Goal: Navigation & Orientation: Understand site structure

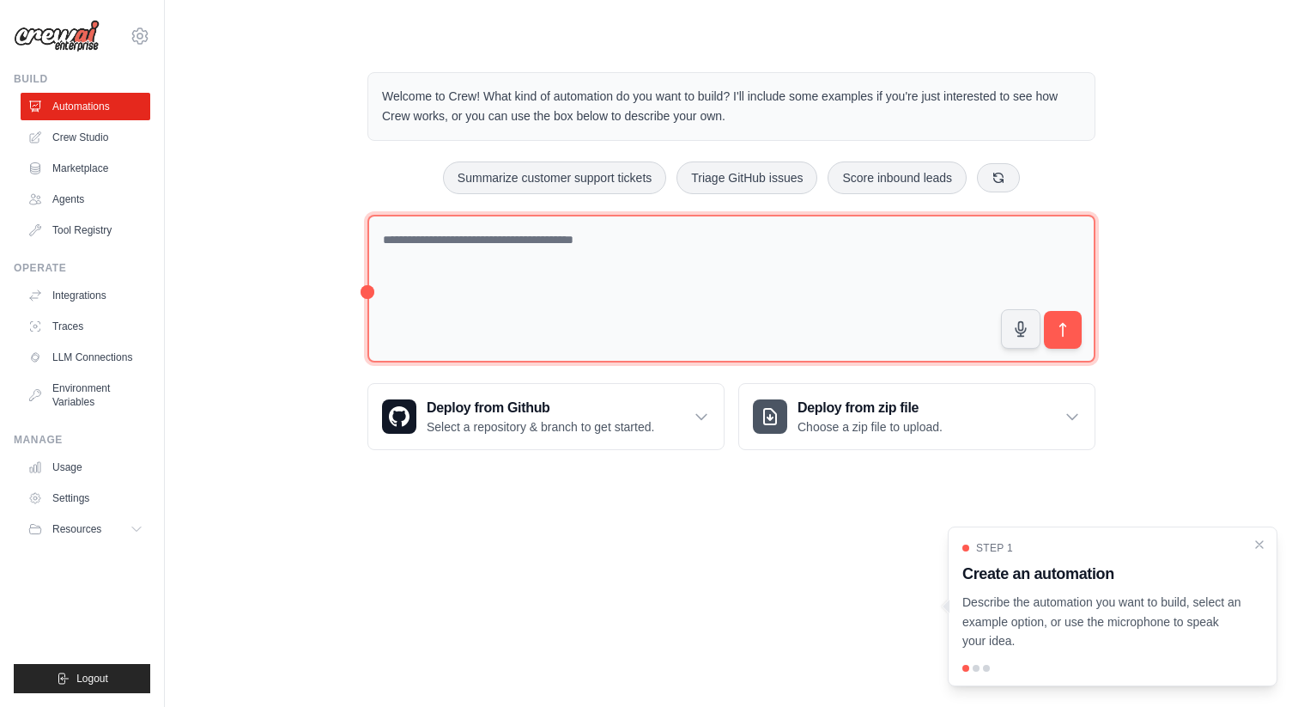
click at [722, 246] on textarea at bounding box center [732, 289] width 728 height 149
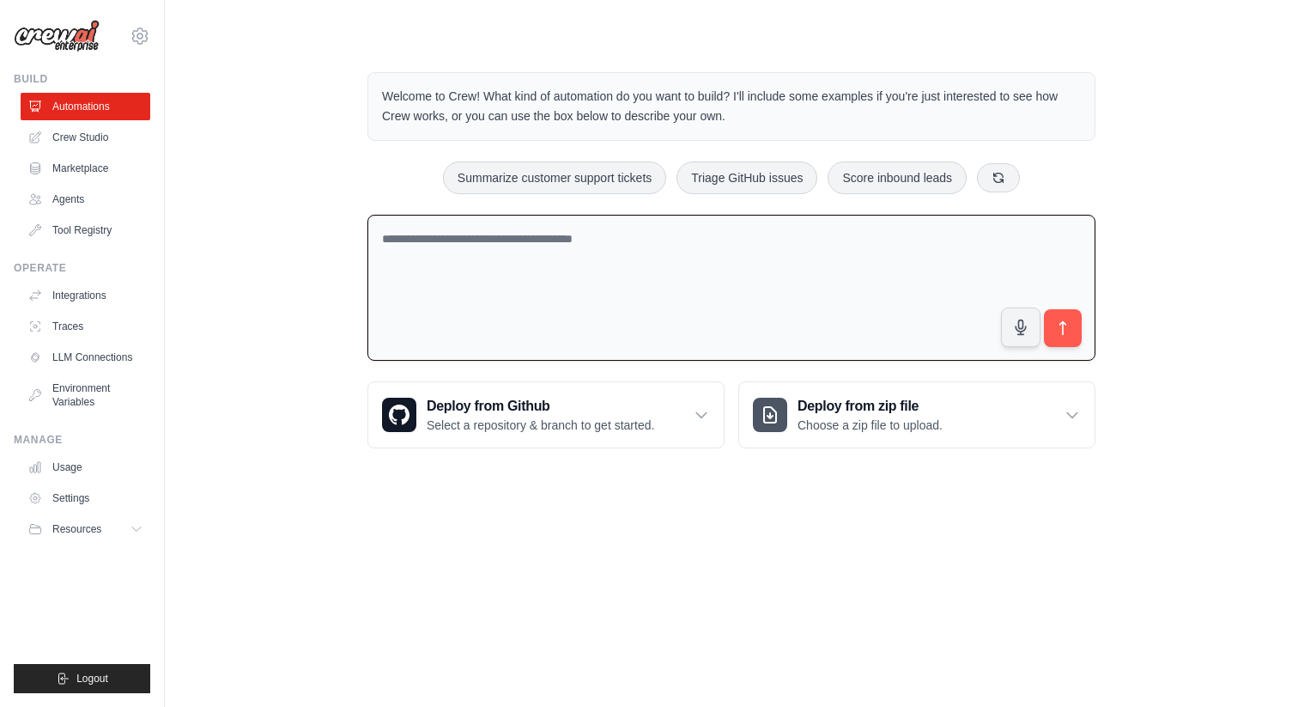
click at [280, 272] on div "Welcome to Crew! What kind of automation do you want to build? I'll include som…" at bounding box center [731, 260] width 1078 height 431
click at [108, 141] on link "Crew Studio" at bounding box center [87, 137] width 130 height 27
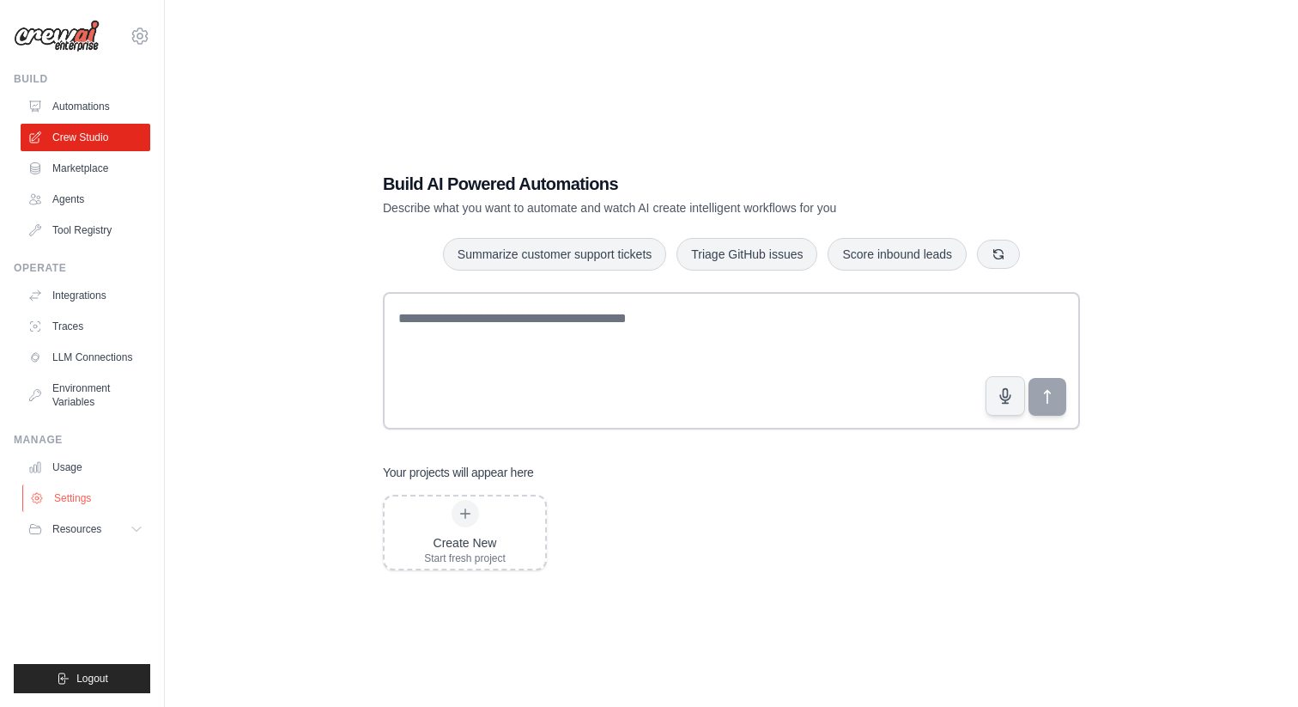
click at [77, 492] on link "Settings" at bounding box center [87, 497] width 130 height 27
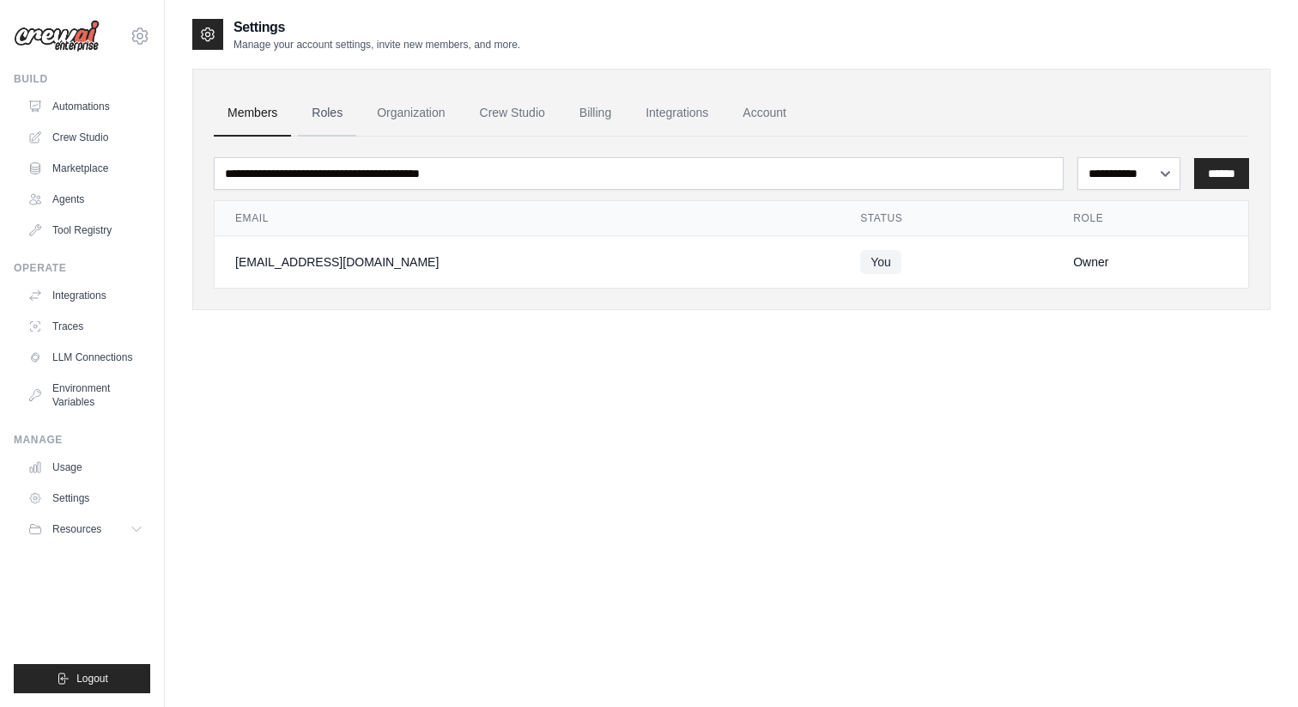
click at [333, 112] on link "Roles" at bounding box center [327, 113] width 58 height 46
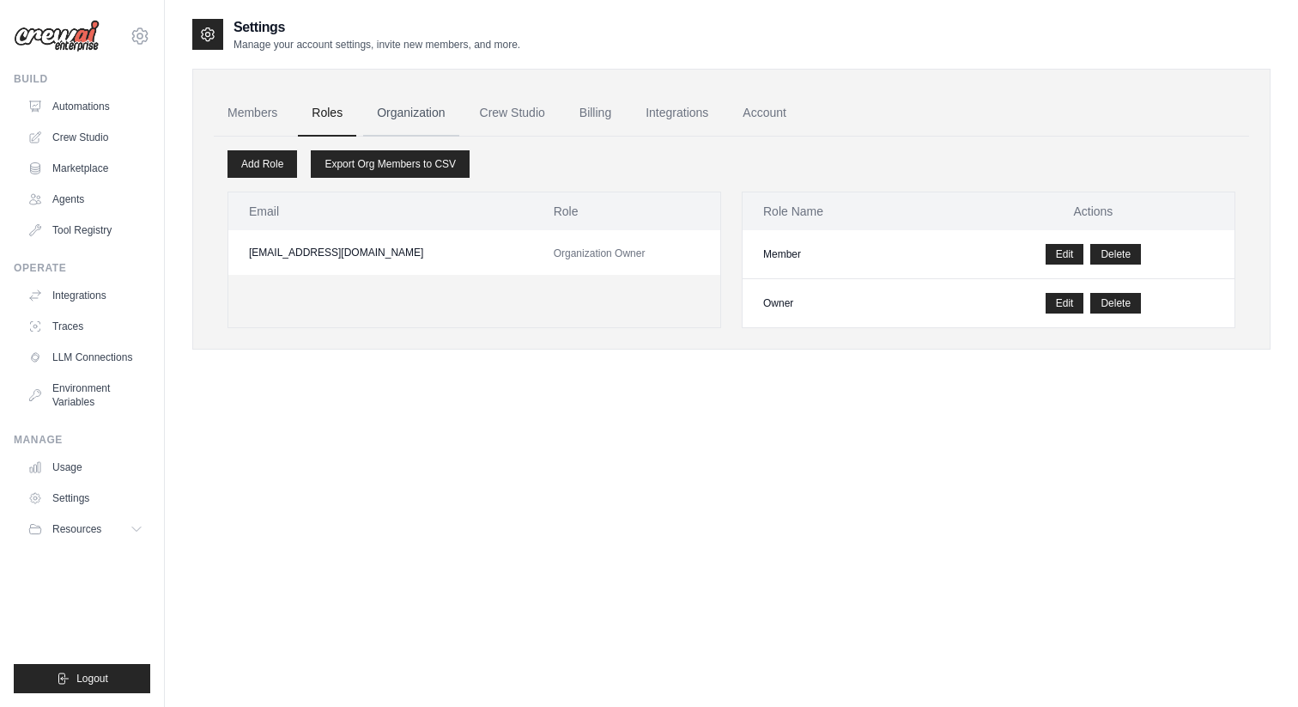
click at [396, 112] on link "Organization" at bounding box center [410, 113] width 95 height 46
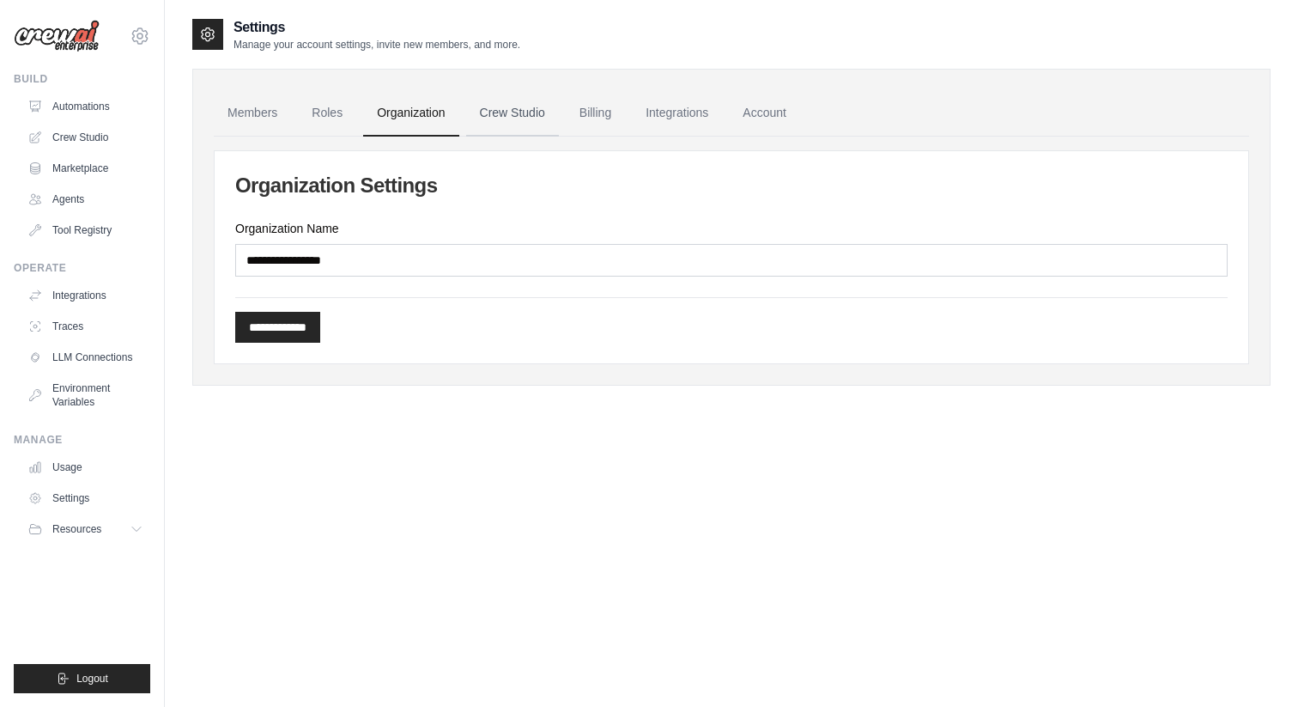
click at [477, 107] on link "Crew Studio" at bounding box center [512, 113] width 93 height 46
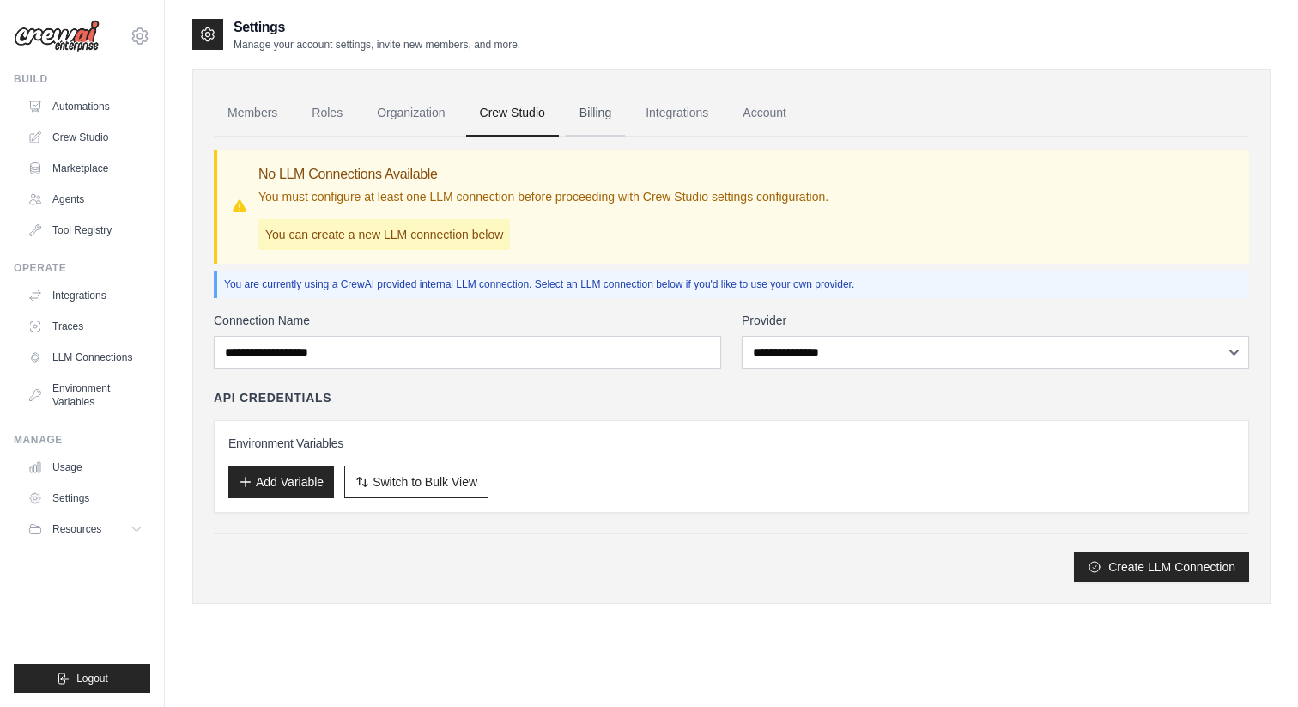
click at [603, 112] on link "Billing" at bounding box center [595, 113] width 59 height 46
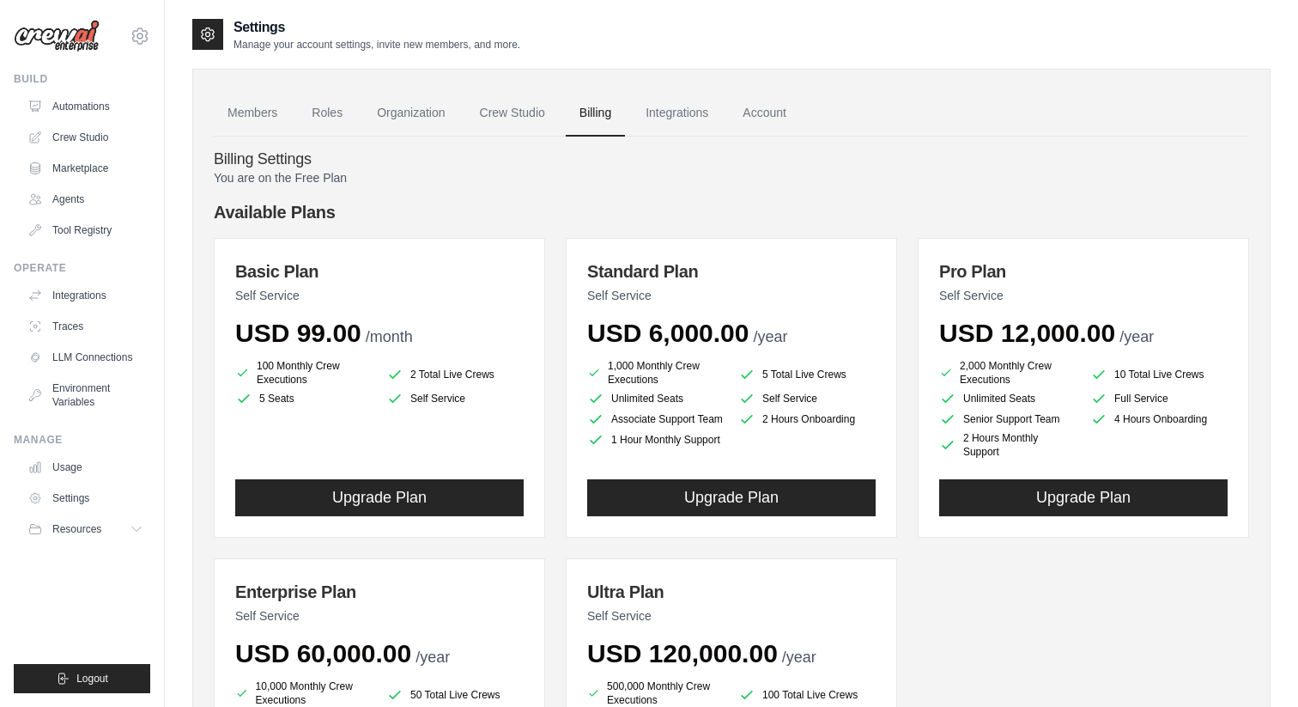
click at [558, 188] on div "You are on the Free Plan Available Plans Basic Plan Self Service USD 99.00 /mon…" at bounding box center [732, 532] width 1036 height 726
click at [691, 111] on link "Integrations" at bounding box center [677, 113] width 90 height 46
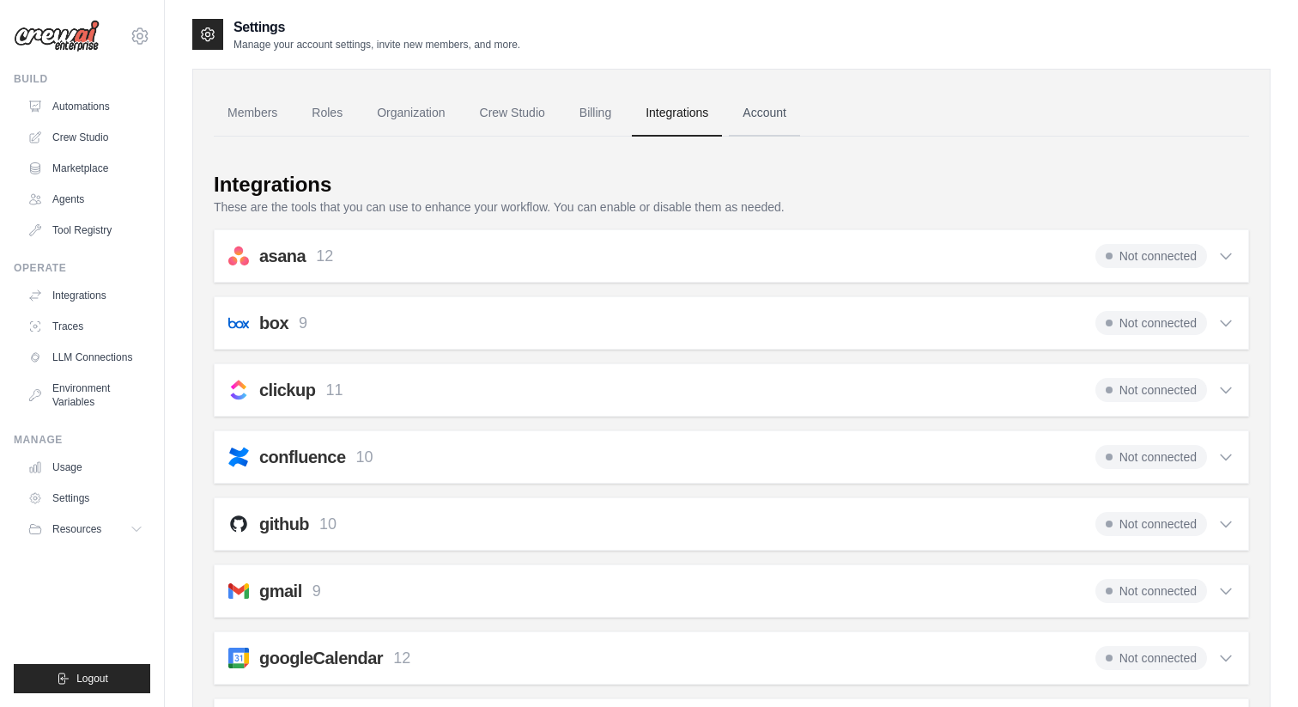
click at [756, 118] on link "Account" at bounding box center [764, 113] width 71 height 46
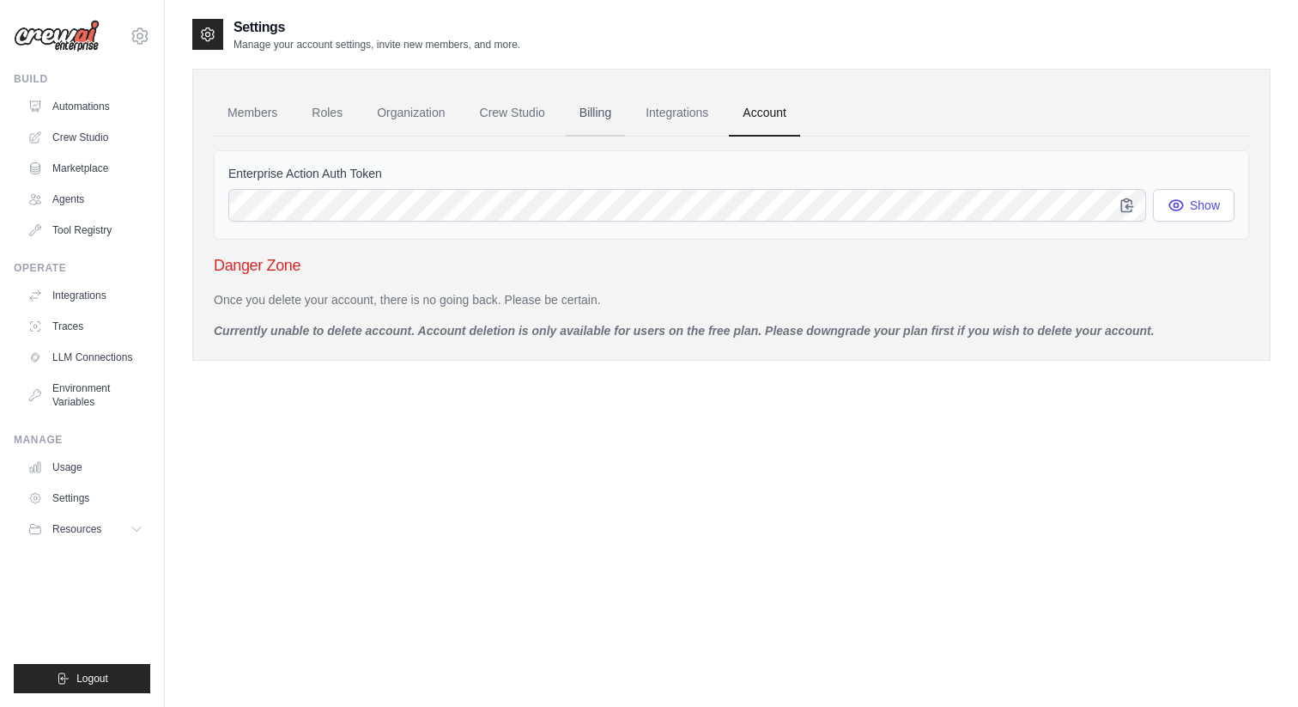
click at [592, 123] on link "Billing" at bounding box center [595, 113] width 59 height 46
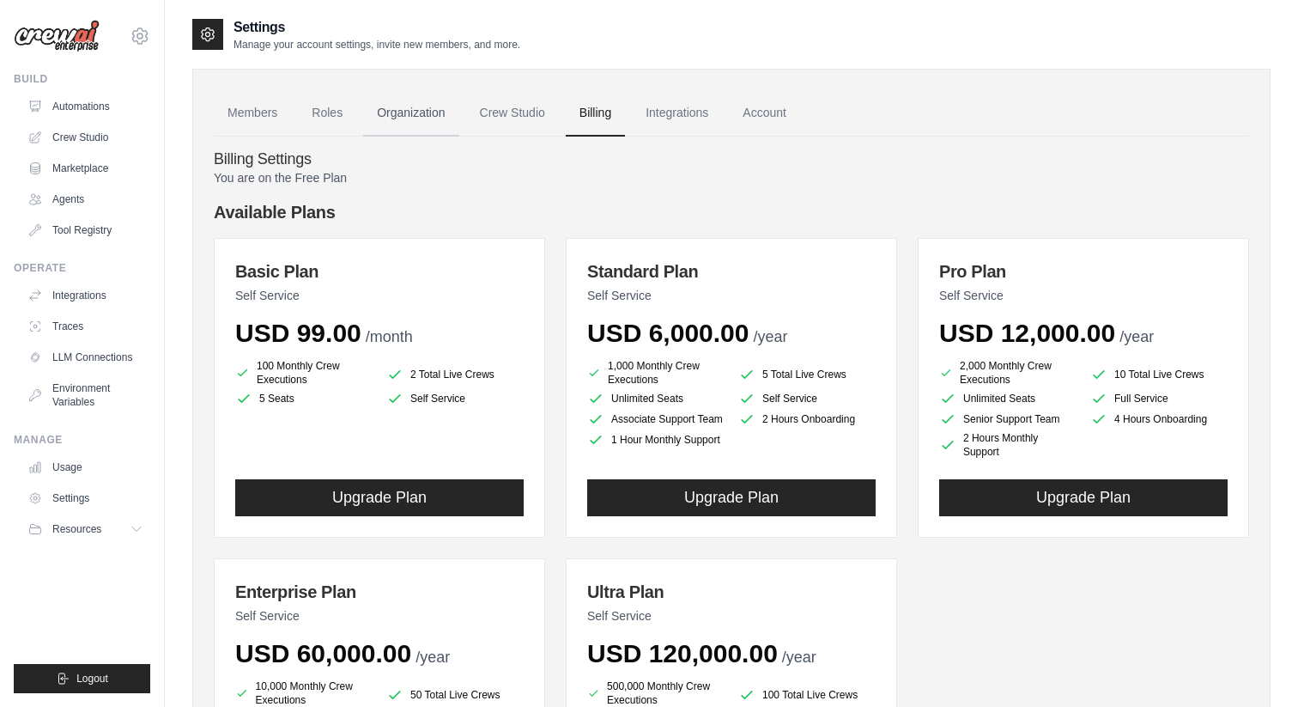
click at [382, 118] on link "Organization" at bounding box center [410, 113] width 95 height 46
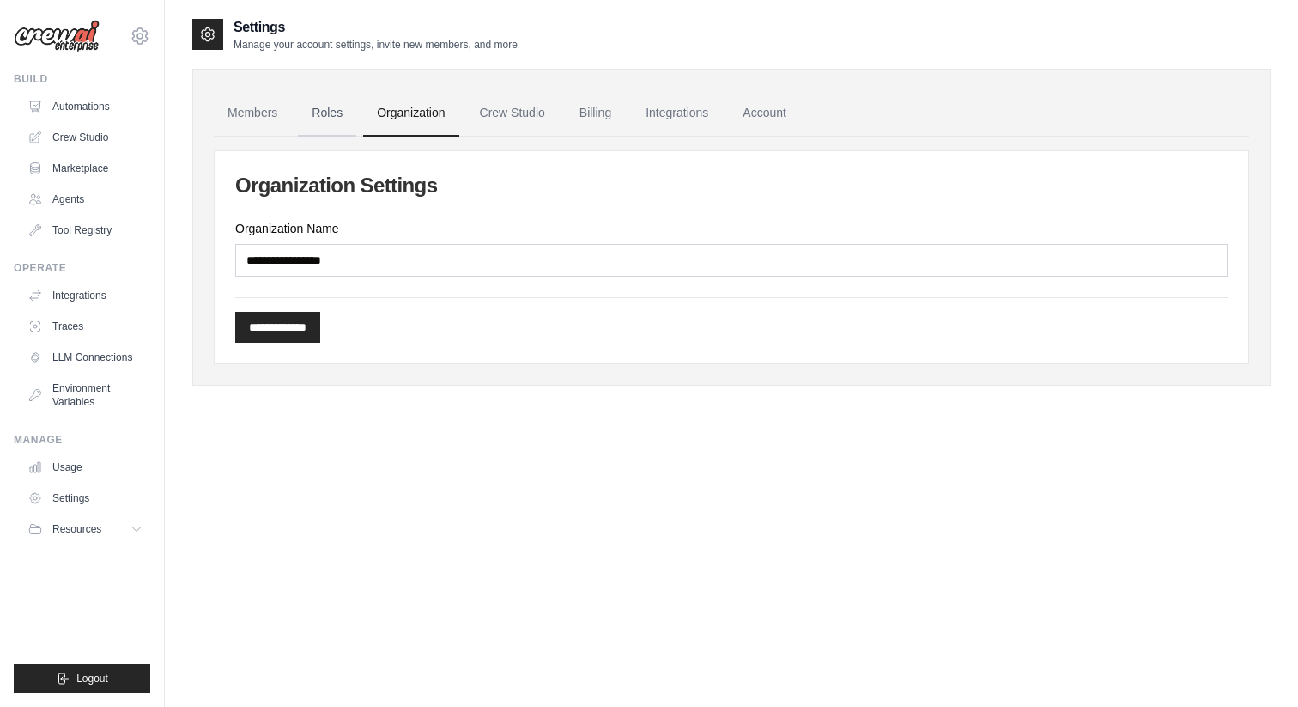
click at [342, 116] on link "Roles" at bounding box center [327, 113] width 58 height 46
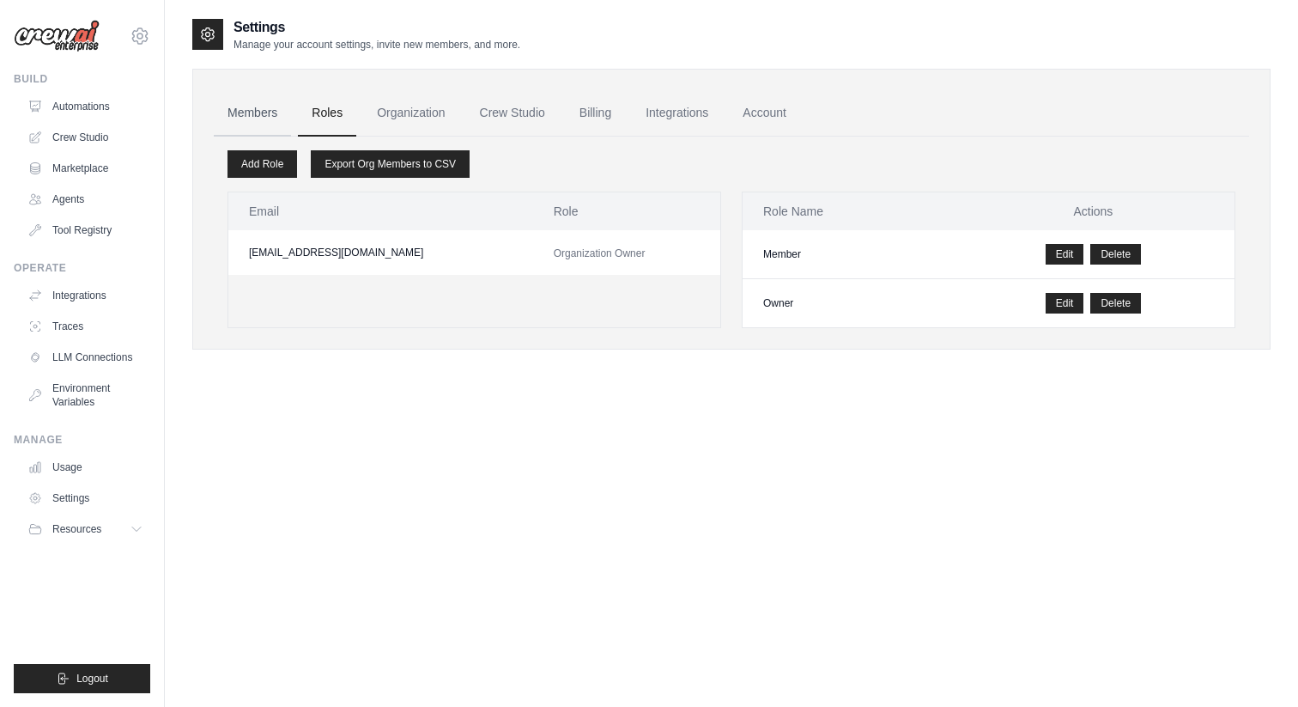
click at [270, 111] on link "Members" at bounding box center [252, 113] width 77 height 46
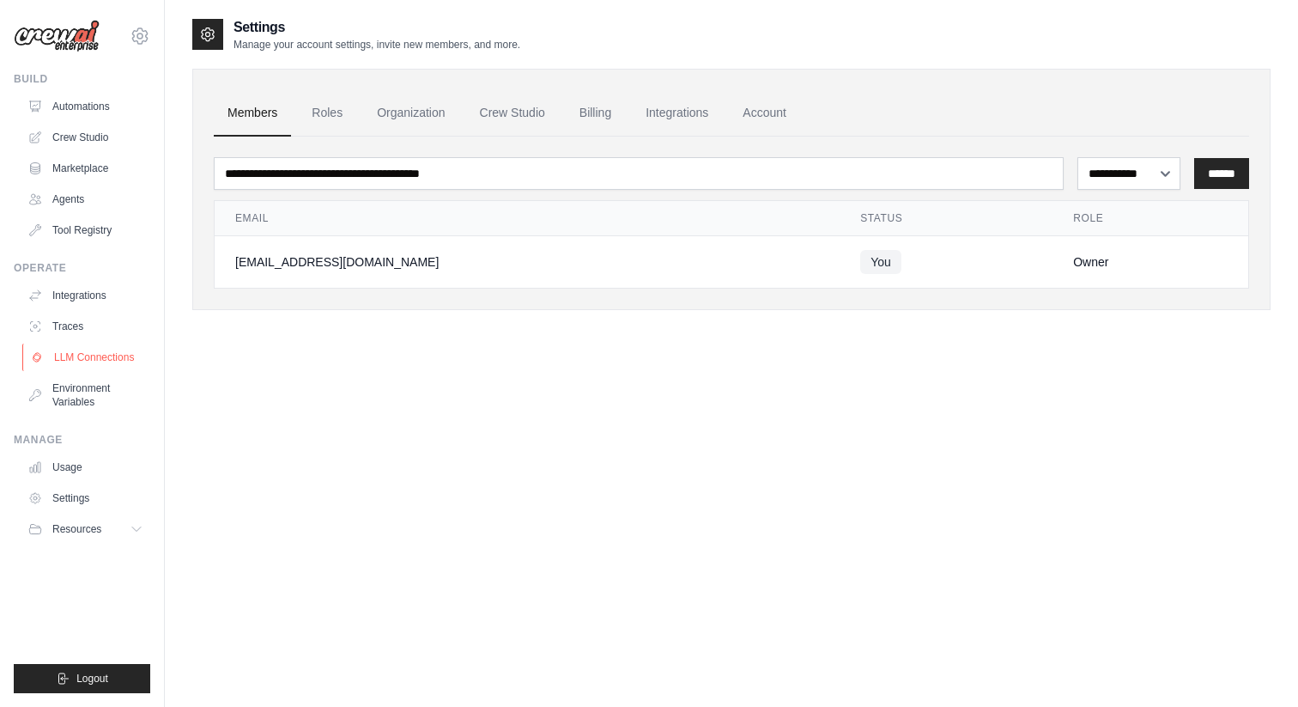
click at [108, 350] on link "LLM Connections" at bounding box center [87, 356] width 130 height 27
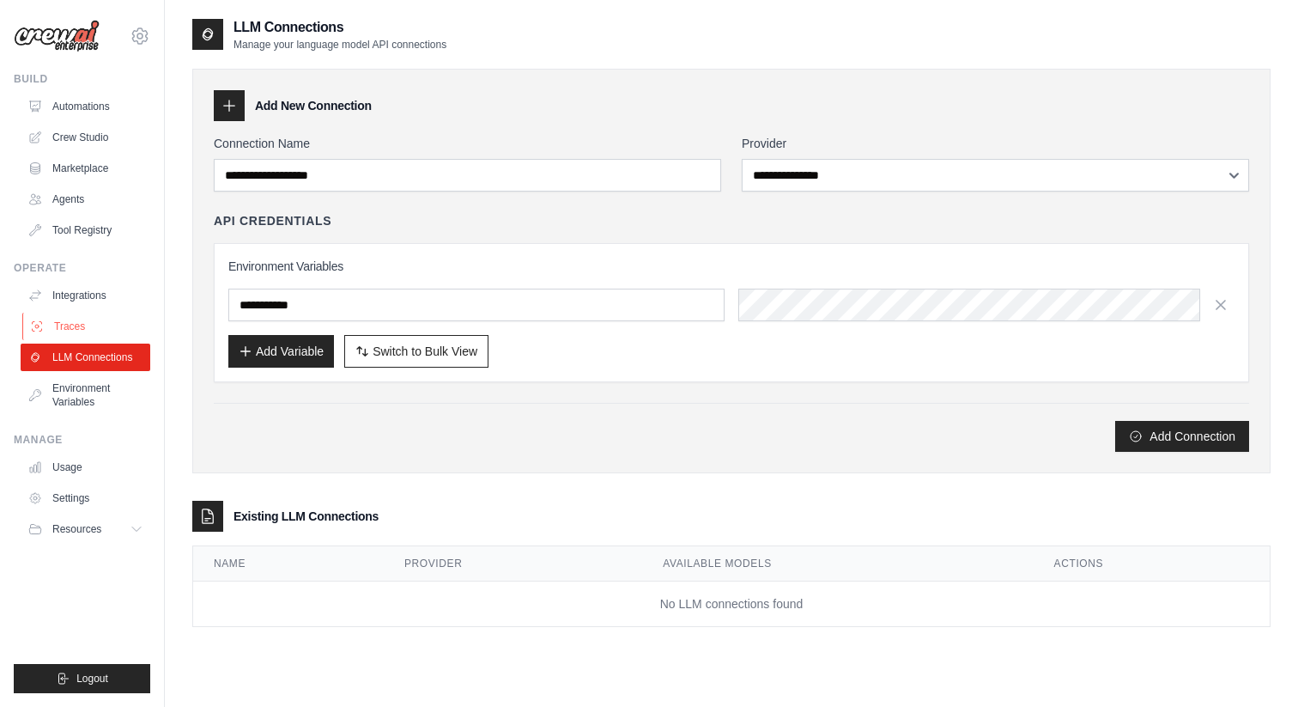
click at [108, 319] on link "Traces" at bounding box center [87, 326] width 130 height 27
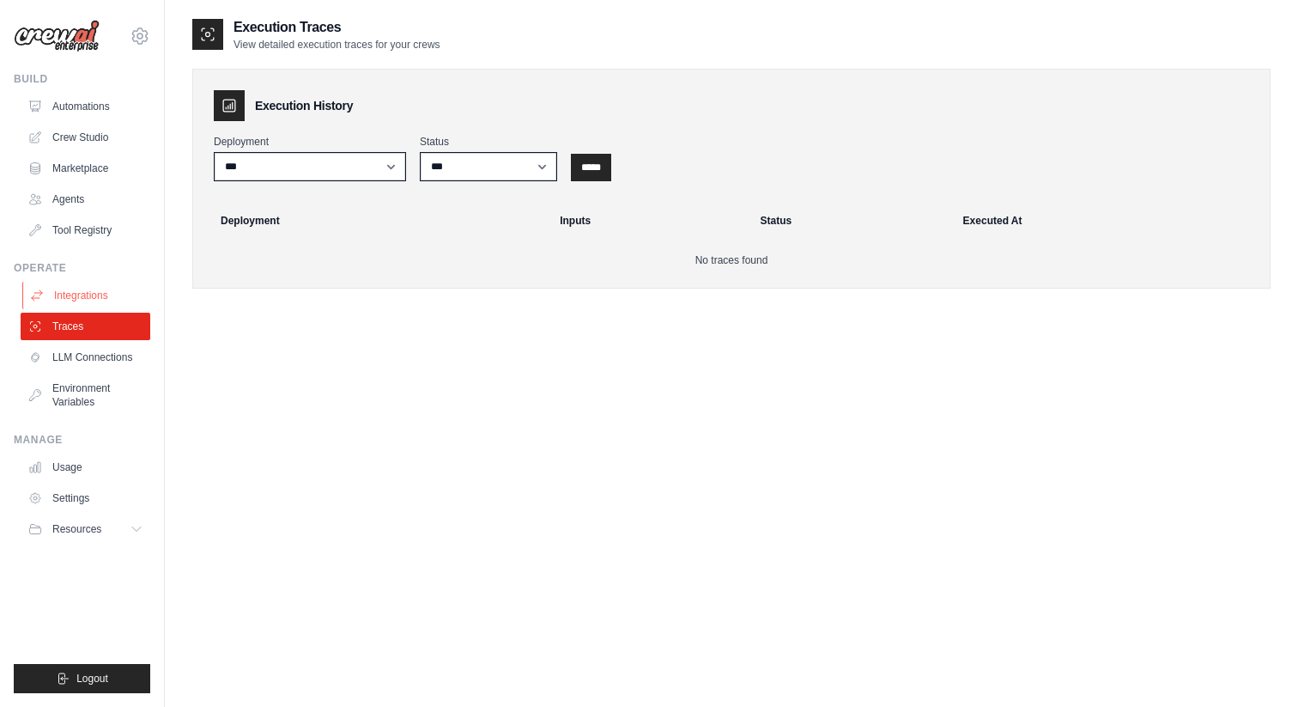
click at [108, 286] on link "Integrations" at bounding box center [87, 295] width 130 height 27
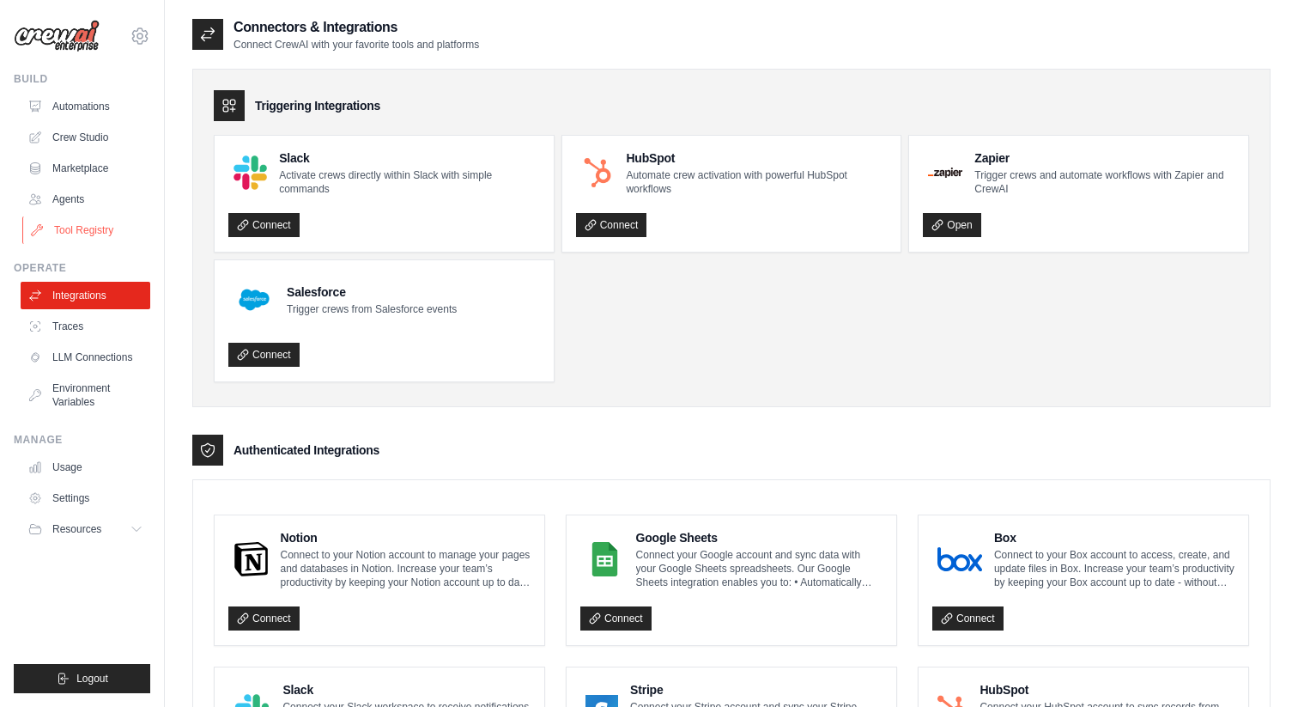
click at [109, 241] on link "Tool Registry" at bounding box center [87, 229] width 130 height 27
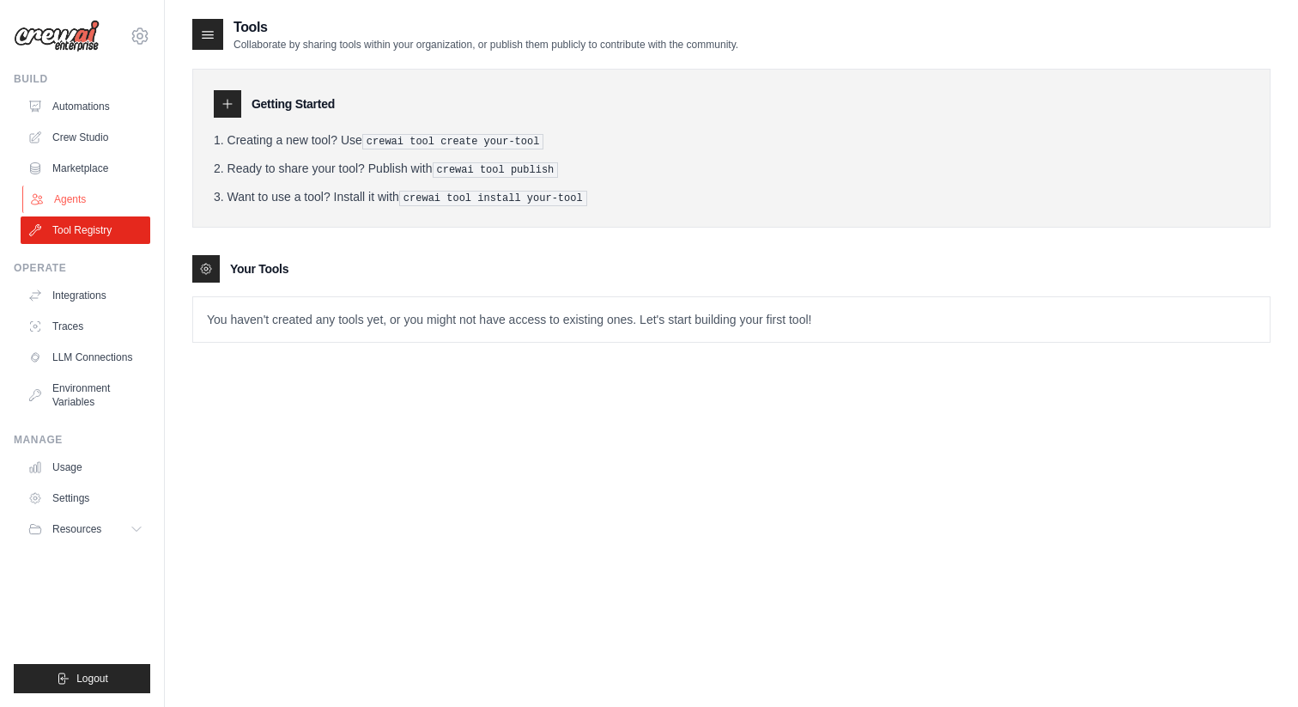
click at [101, 191] on link "Agents" at bounding box center [87, 198] width 130 height 27
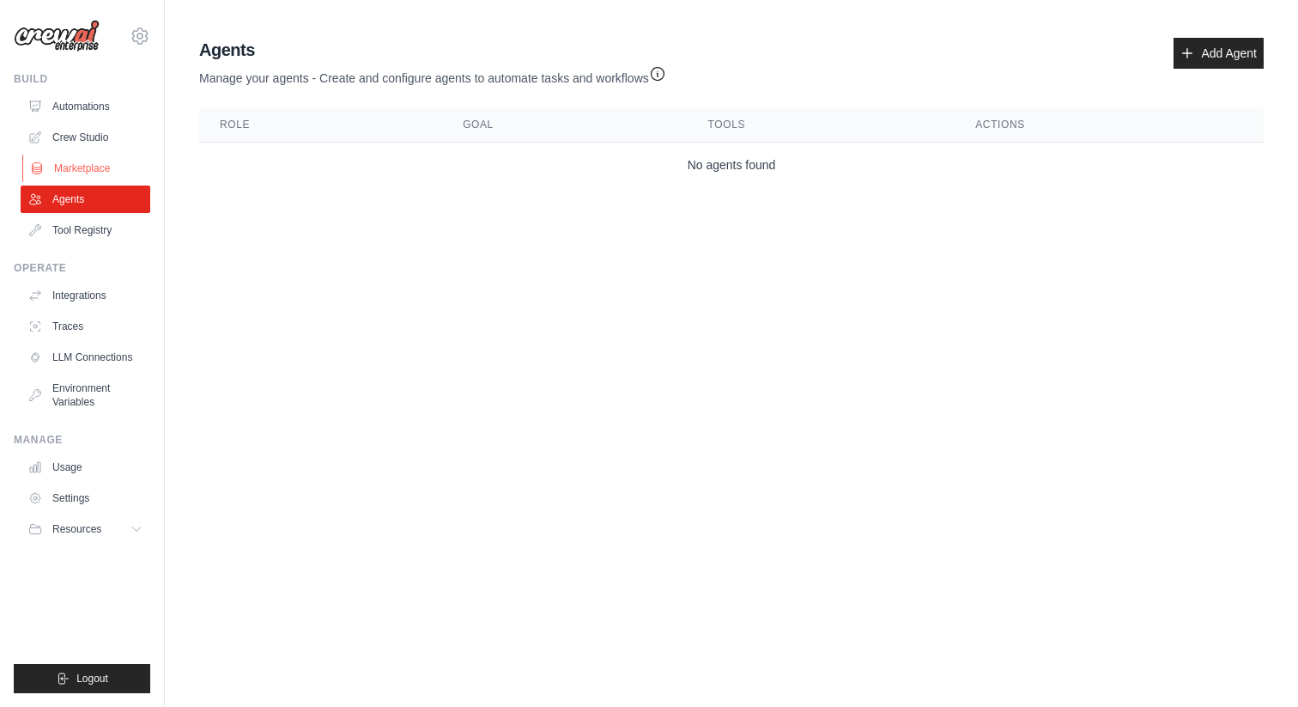
click at [106, 173] on link "Marketplace" at bounding box center [87, 168] width 130 height 27
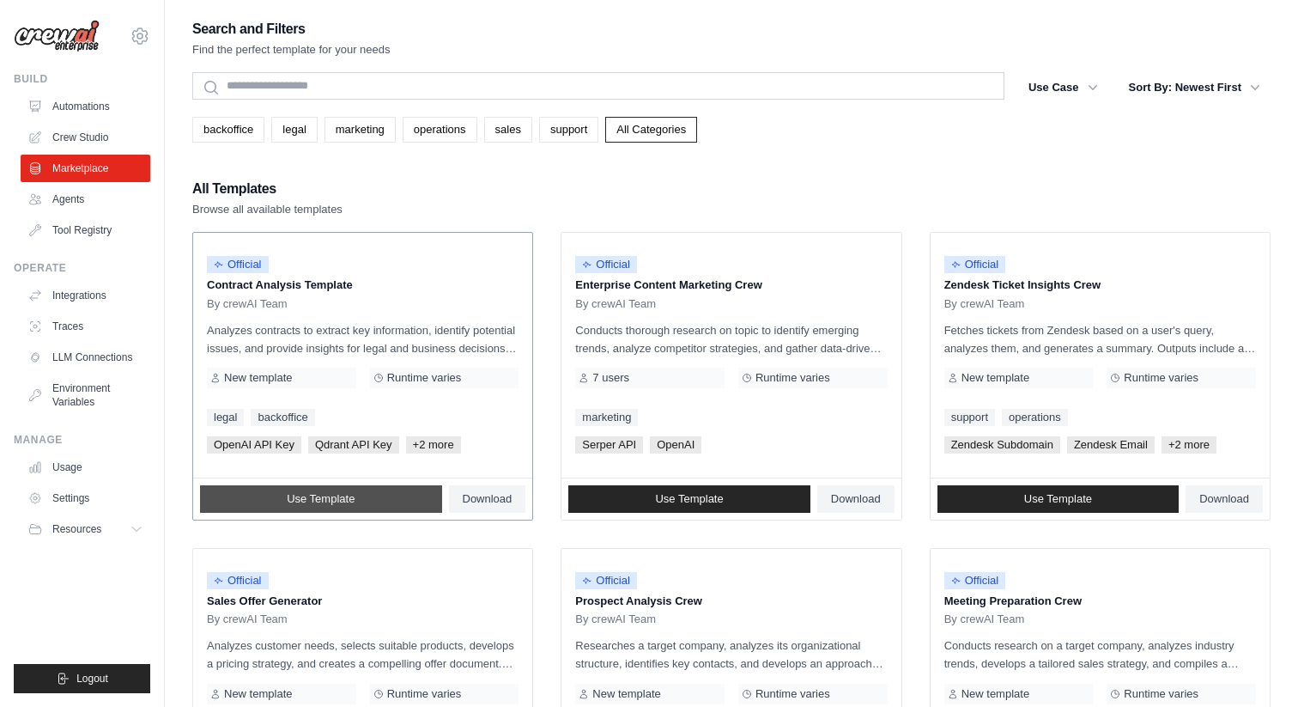
click at [343, 488] on link "Use Template" at bounding box center [321, 498] width 242 height 27
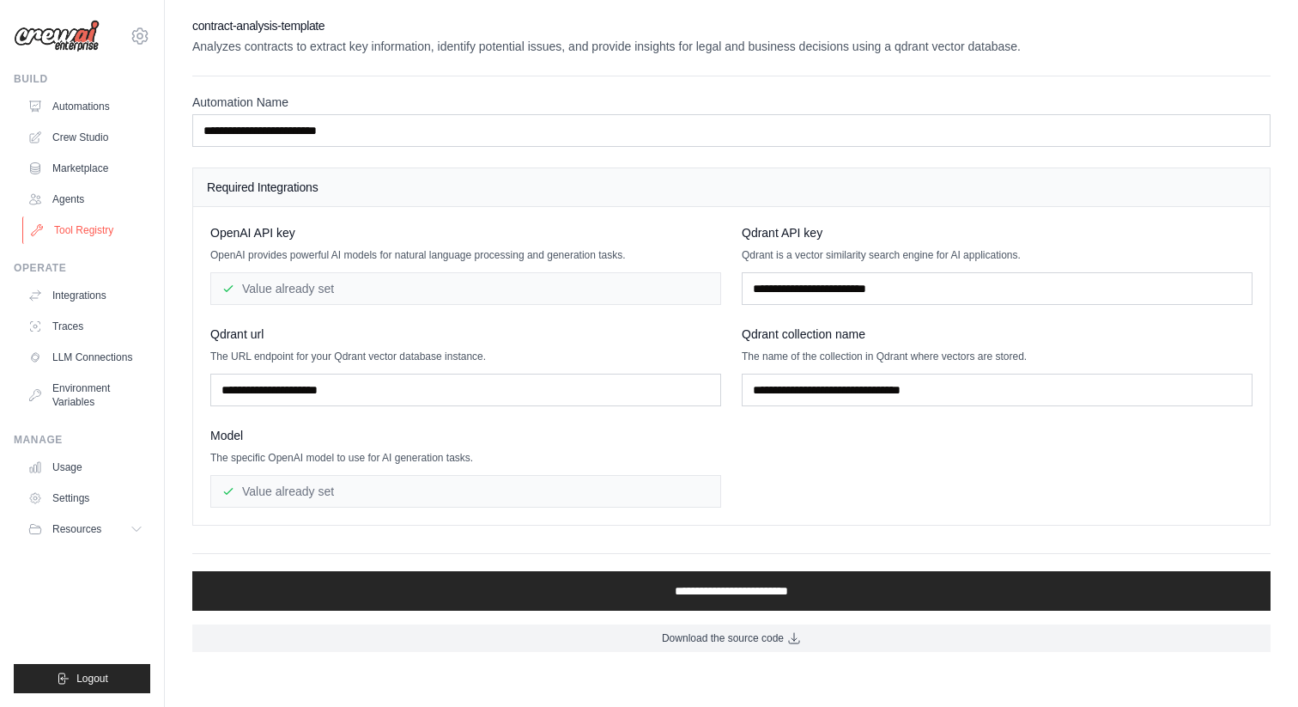
click at [113, 225] on link "Tool Registry" at bounding box center [87, 229] width 130 height 27
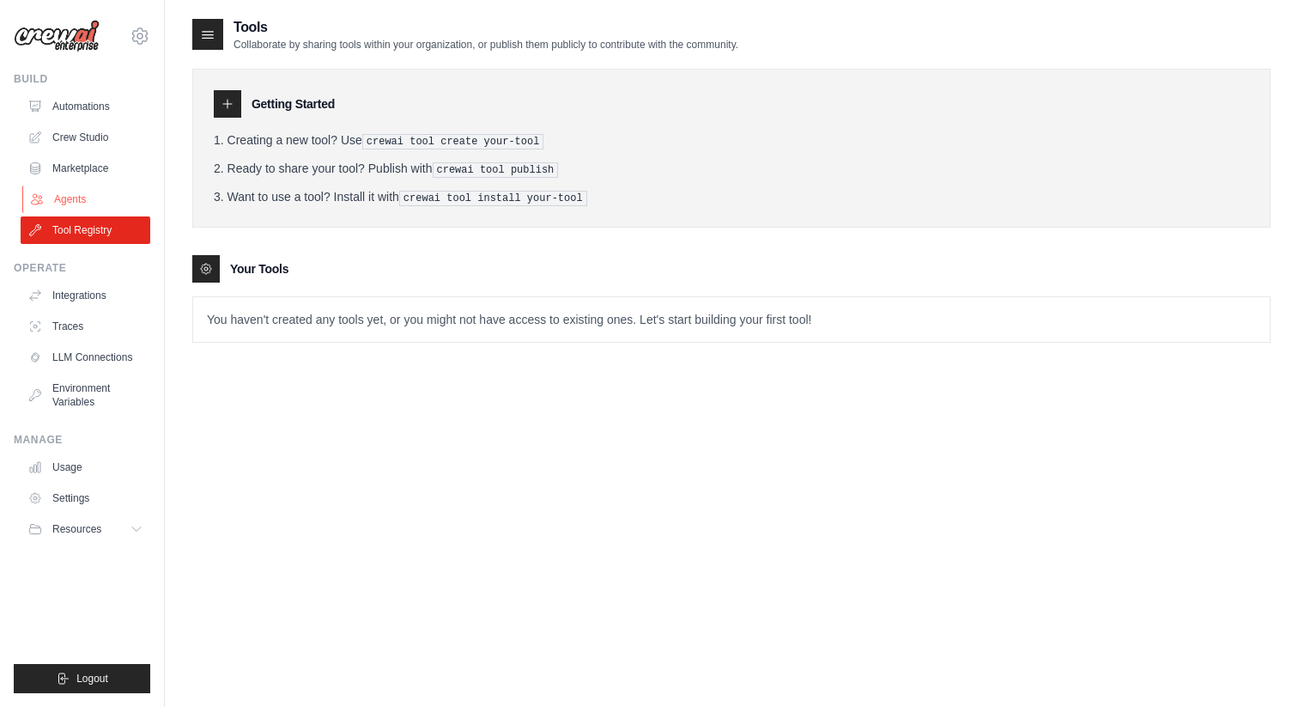
click at [106, 196] on link "Agents" at bounding box center [87, 198] width 130 height 27
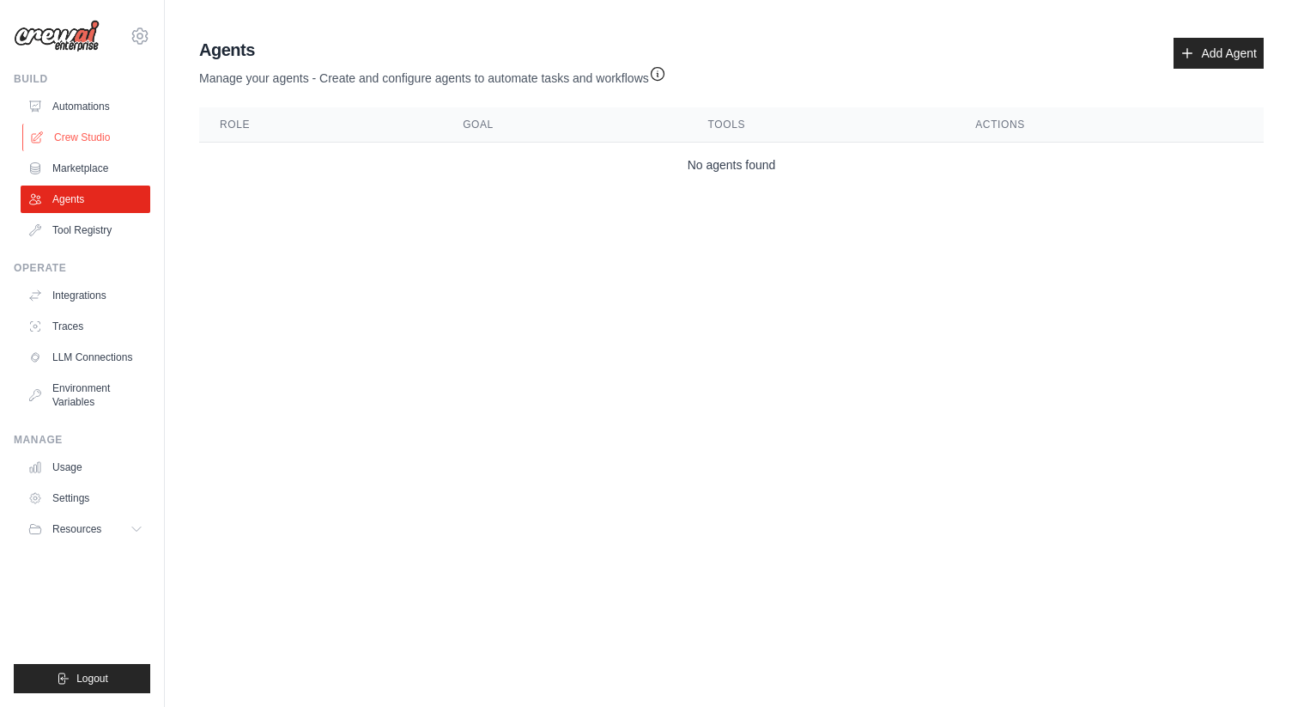
click at [126, 146] on link "Crew Studio" at bounding box center [87, 137] width 130 height 27
